Goal: Information Seeking & Learning: Learn about a topic

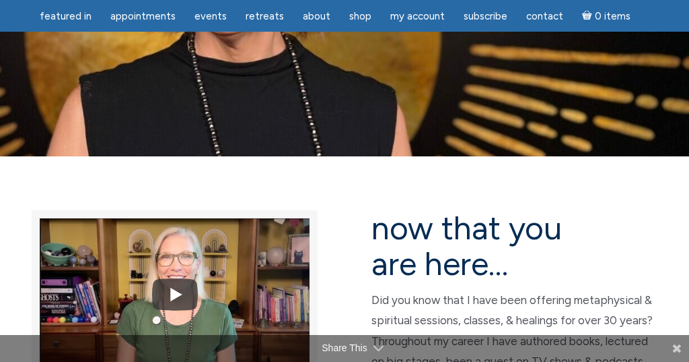
scroll to position [207, 0]
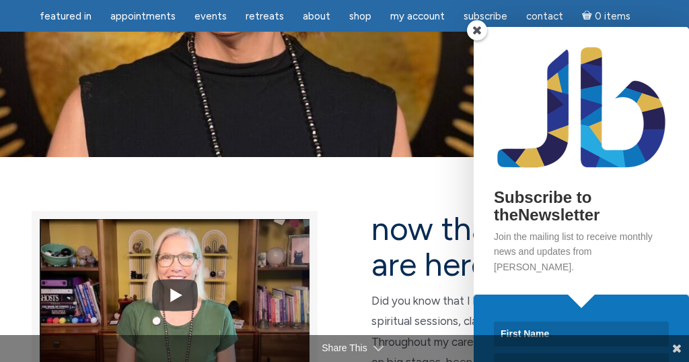
click at [478, 28] on span at bounding box center [477, 30] width 20 height 20
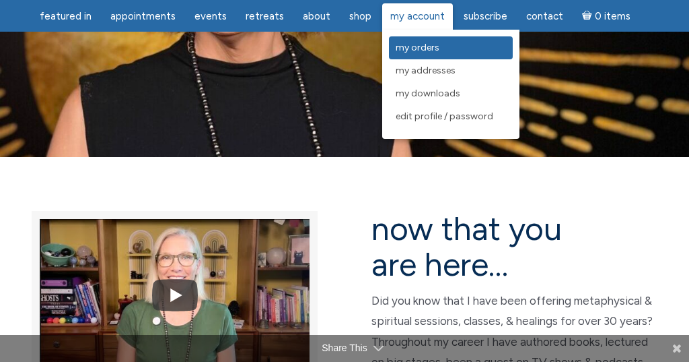
click at [419, 44] on span "My Orders" at bounding box center [418, 47] width 44 height 11
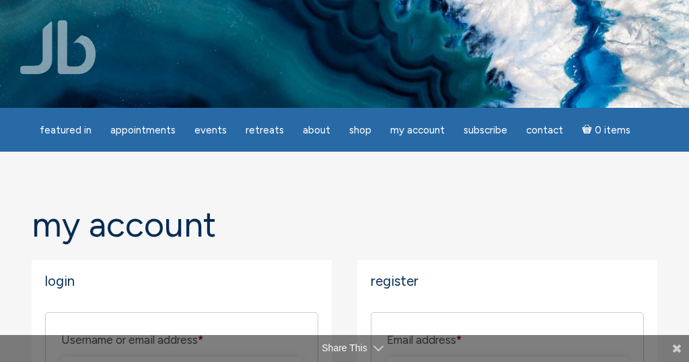
click at [425, 47] on div at bounding box center [344, 54] width 689 height 108
click at [68, 280] on h2 "Login" at bounding box center [181, 280] width 273 height 15
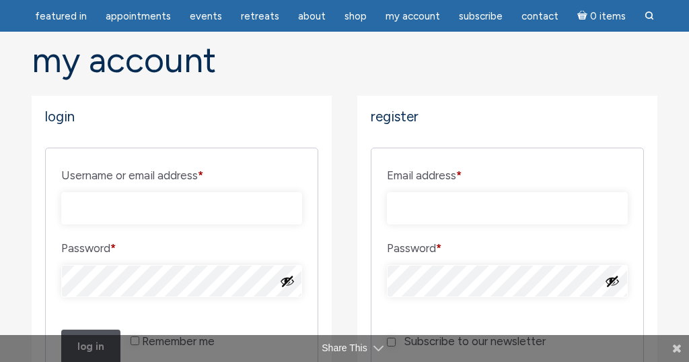
scroll to position [125, 0]
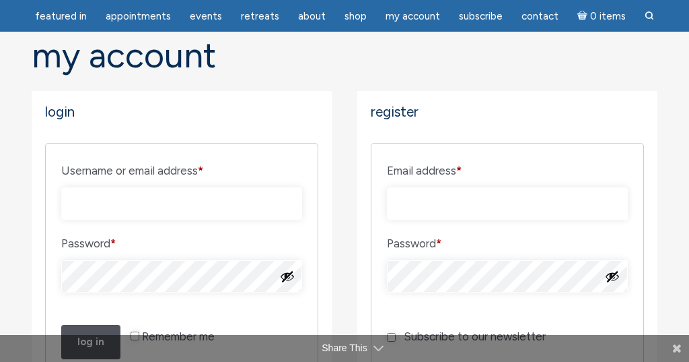
click at [214, 168] on label "Username or email address * Required" at bounding box center [181, 170] width 241 height 23
click at [214, 187] on input "Username or email address * Required" at bounding box center [181, 203] width 241 height 32
type input "tinawass@gmail.com"
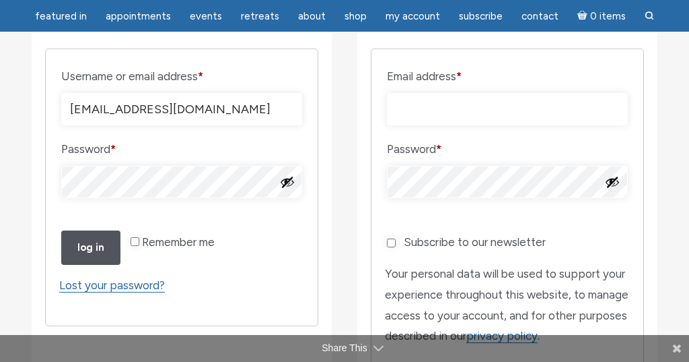
scroll to position [218, 0]
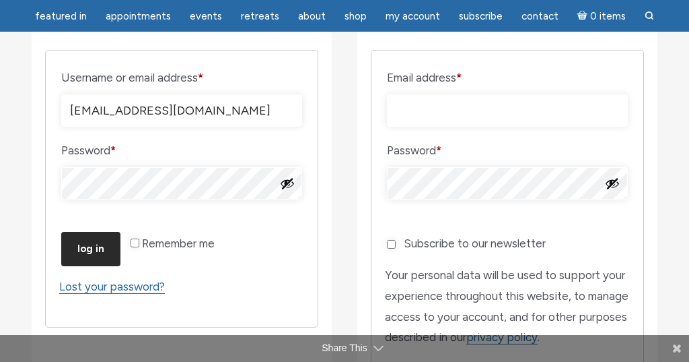
click at [90, 266] on button "Log in" at bounding box center [90, 249] width 59 height 34
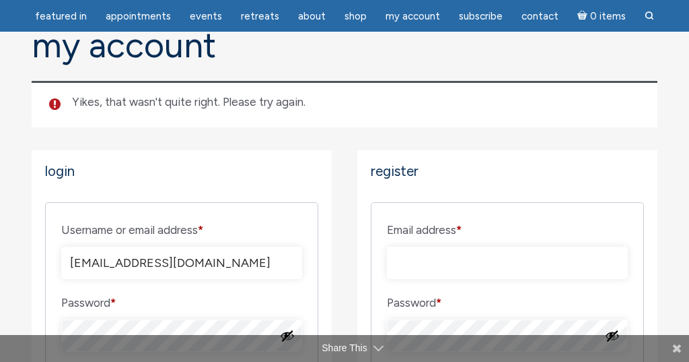
scroll to position [136, 0]
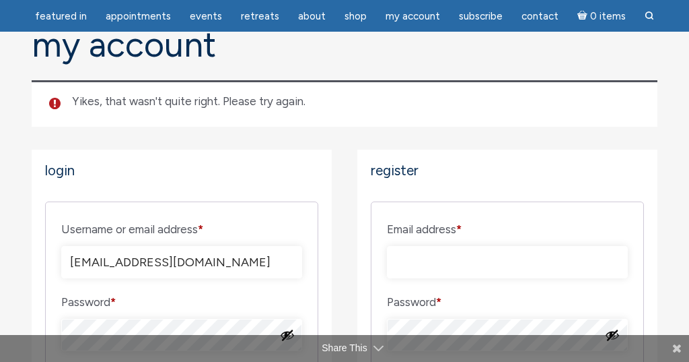
click at [120, 300] on label "Password * Required" at bounding box center [181, 301] width 241 height 23
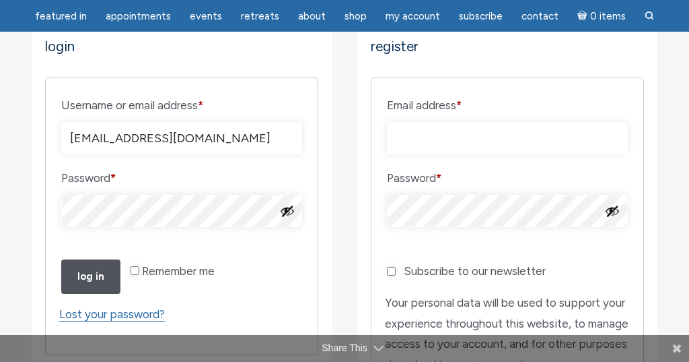
scroll to position [259, 0]
click at [289, 209] on button "Show password" at bounding box center [287, 211] width 15 height 15
click at [412, 130] on input "Email address * Required" at bounding box center [507, 139] width 241 height 32
type input "tinaw"
type input "tinawass@gmail.com"
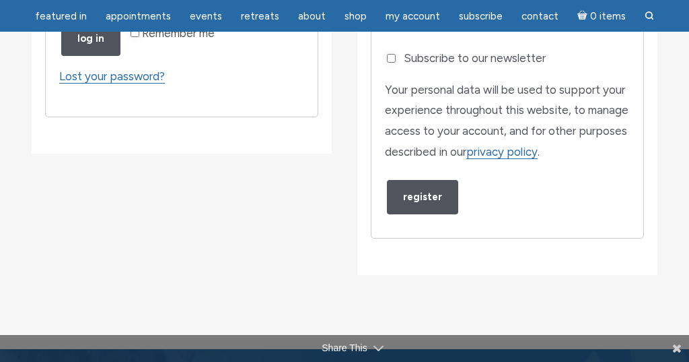
scroll to position [506, 0]
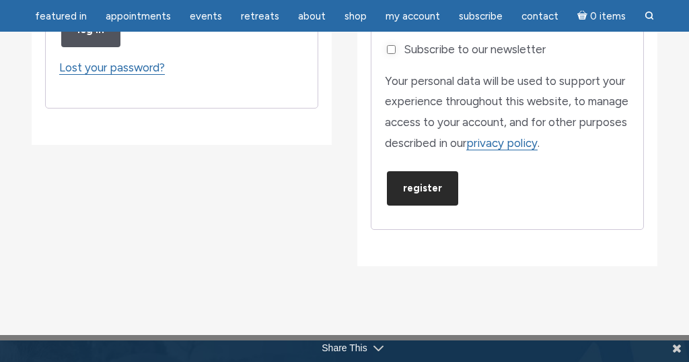
click at [422, 205] on button "Register" at bounding box center [422, 188] width 71 height 34
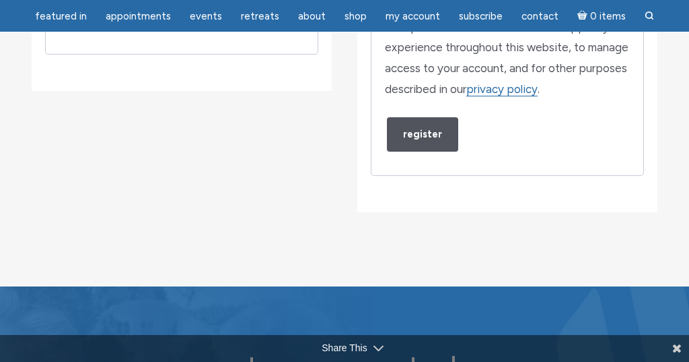
scroll to position [557, 0]
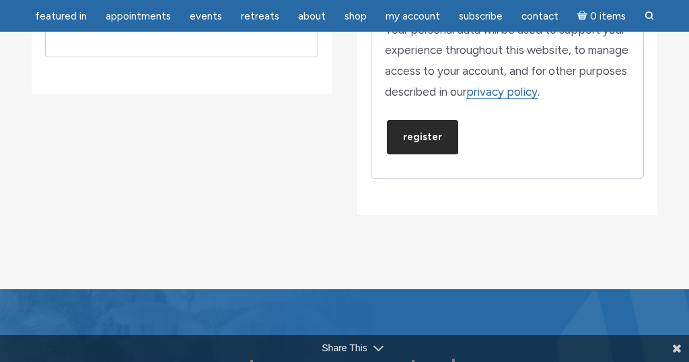
click at [421, 154] on button "Register" at bounding box center [422, 137] width 71 height 34
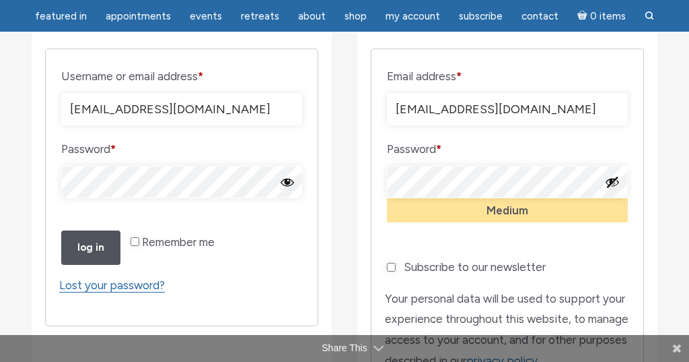
click at [606, 83] on label "Email address * Required" at bounding box center [507, 76] width 241 height 23
click at [606, 93] on input "tinawass@gmail.com" at bounding box center [507, 109] width 241 height 32
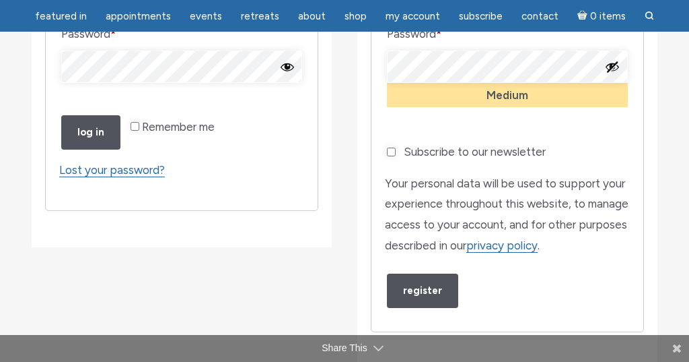
scroll to position [405, 0]
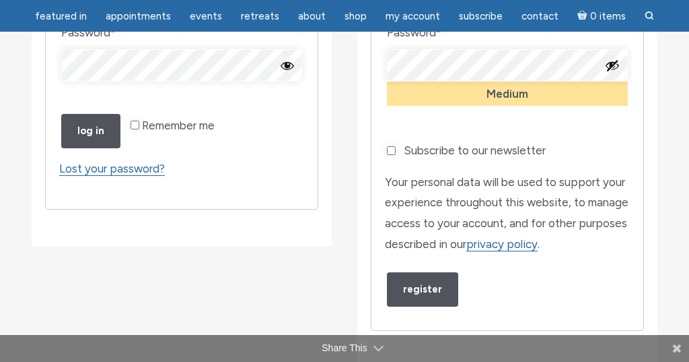
click at [392, 155] on input "Subscribe to our newsletter" at bounding box center [391, 150] width 9 height 9
checkbox input "true"
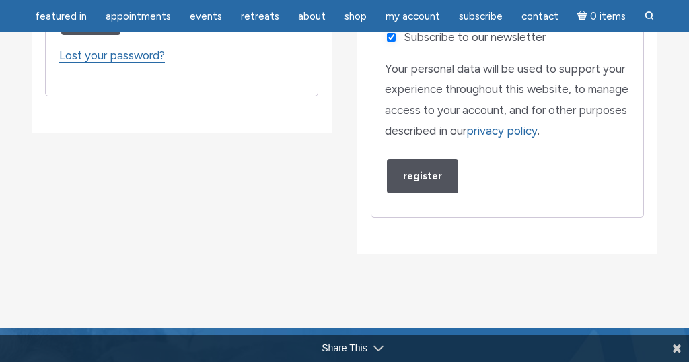
scroll to position [533, 0]
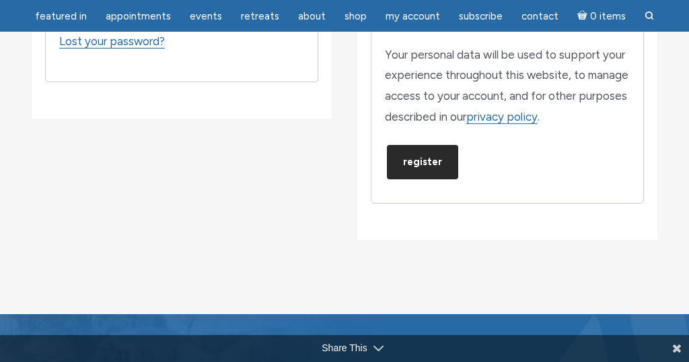
click at [421, 179] on button "Register" at bounding box center [422, 162] width 71 height 34
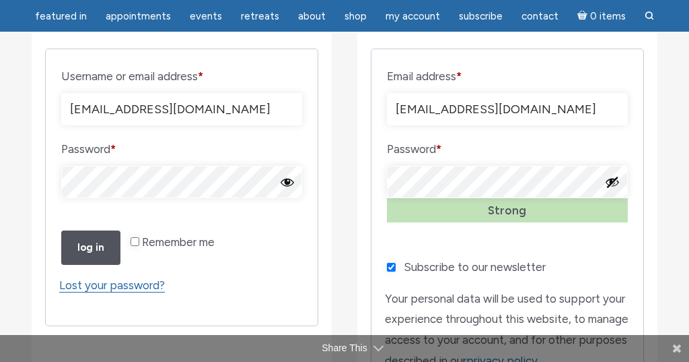
click at [598, 91] on p "Email address * Required tinawass@gmail.com" at bounding box center [507, 95] width 245 height 65
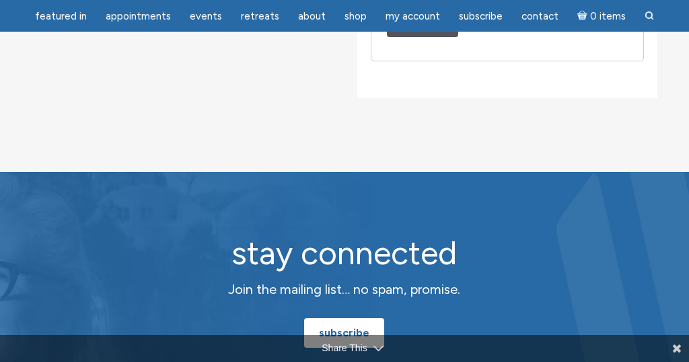
scroll to position [683, 0]
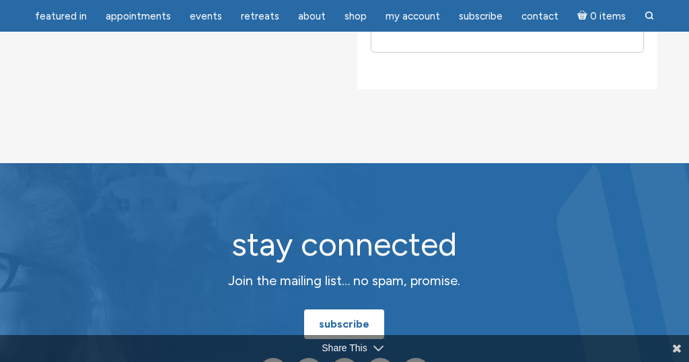
click at [423, 28] on button "Register" at bounding box center [422, 11] width 71 height 34
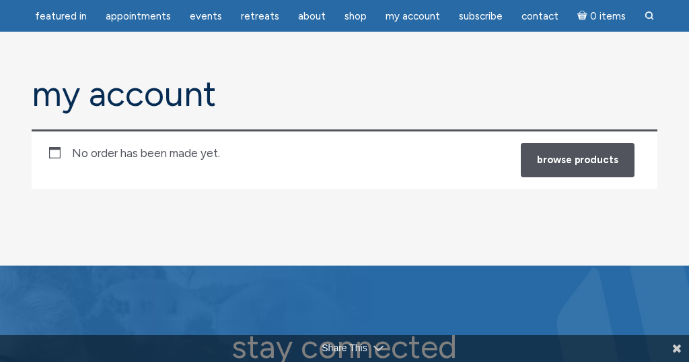
scroll to position [85, 0]
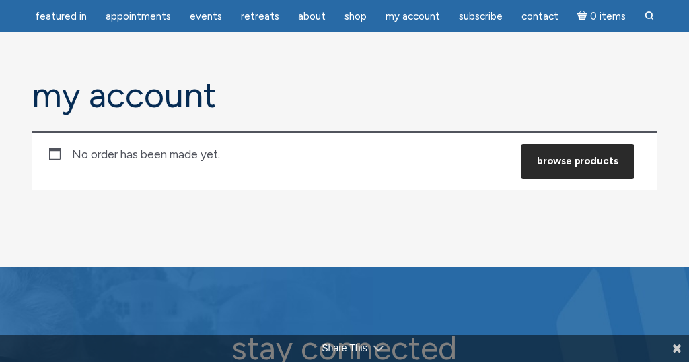
click at [590, 160] on link "Browse products" at bounding box center [578, 161] width 114 height 34
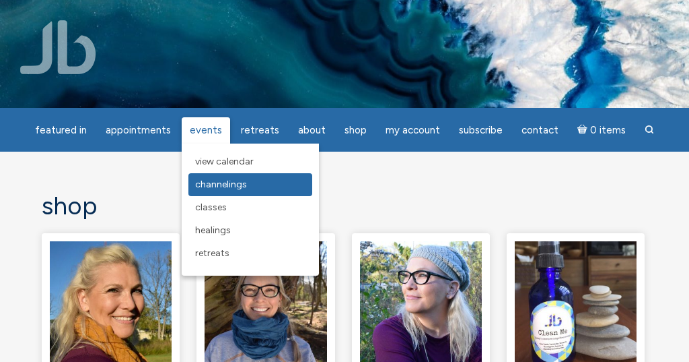
click at [226, 184] on span "Channelings" at bounding box center [221, 183] width 52 height 11
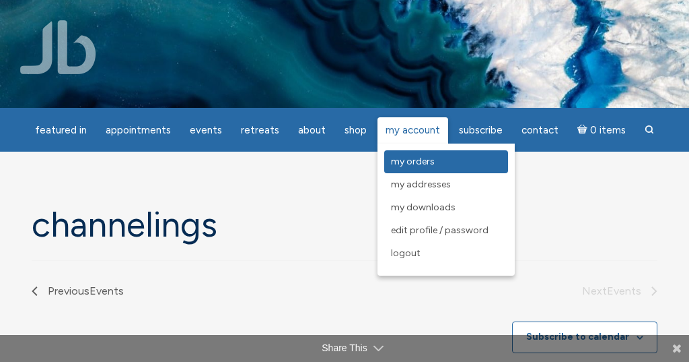
click at [399, 158] on span "My Orders" at bounding box center [413, 161] width 44 height 11
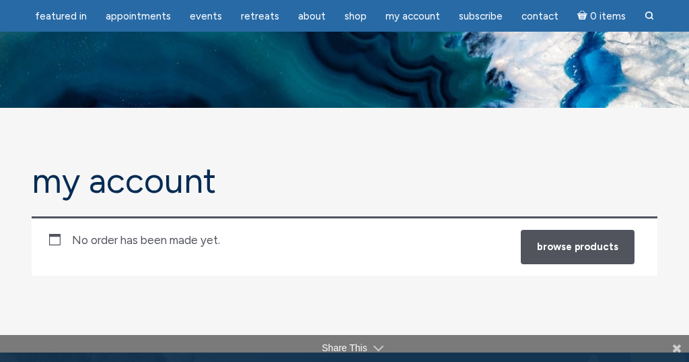
scroll to position [85, 0]
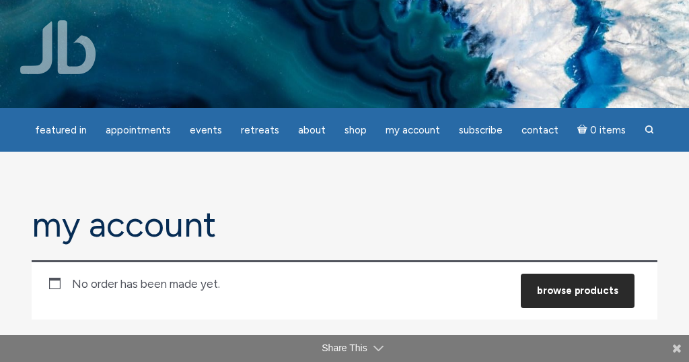
click at [601, 289] on link "Browse products" at bounding box center [578, 290] width 114 height 34
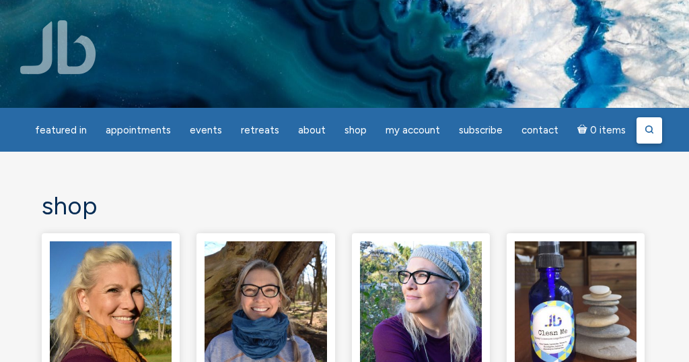
click at [645, 130] on icon at bounding box center [649, 129] width 9 height 9
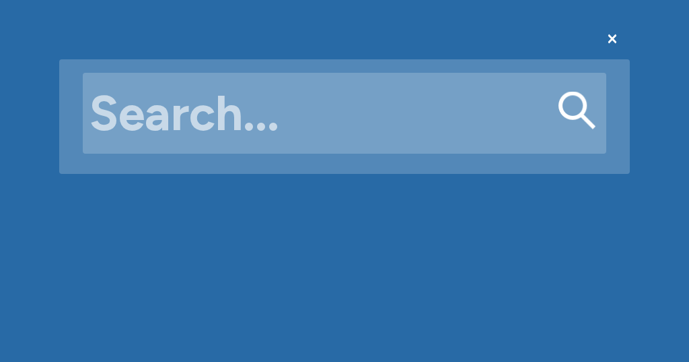
click at [122, 121] on input "Search for:" at bounding box center [345, 113] width 524 height 81
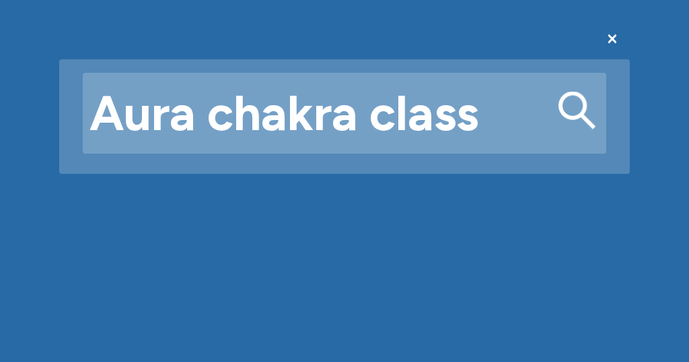
type input "Aura chakra class"
click at [577, 110] on button "Search" at bounding box center [578, 111] width 38 height 38
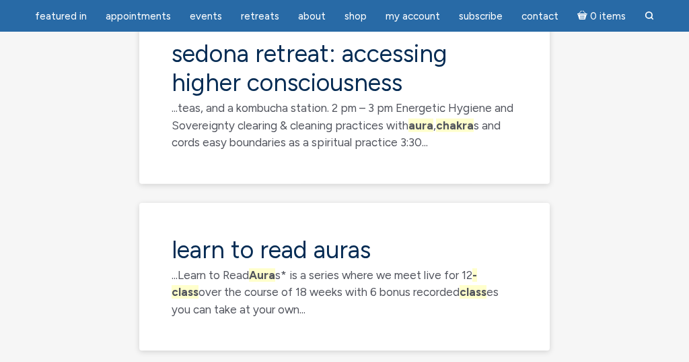
scroll to position [474, 0]
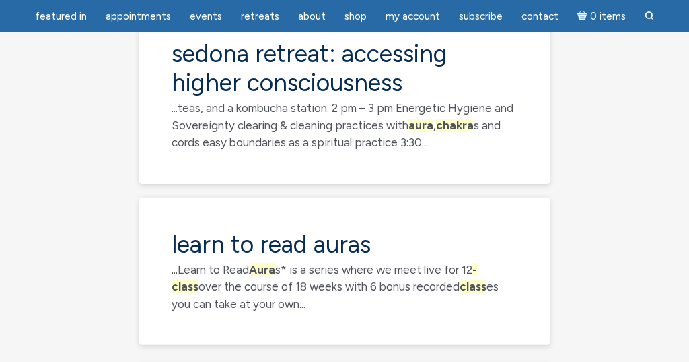
click at [434, 229] on h2 "Learn to Read Auras" at bounding box center [345, 243] width 346 height 29
click at [327, 229] on link "Learn to Read Auras" at bounding box center [271, 244] width 199 height 30
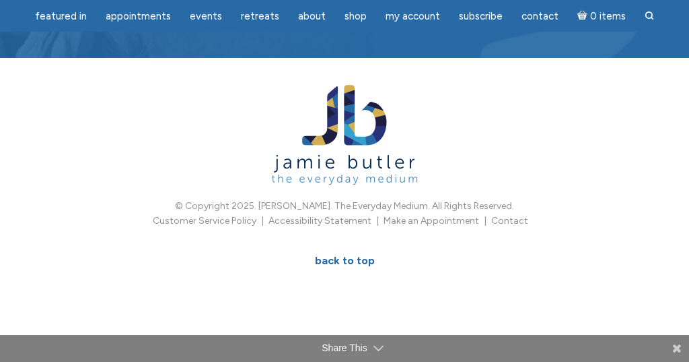
scroll to position [2910, 0]
